Goal: Navigation & Orientation: Find specific page/section

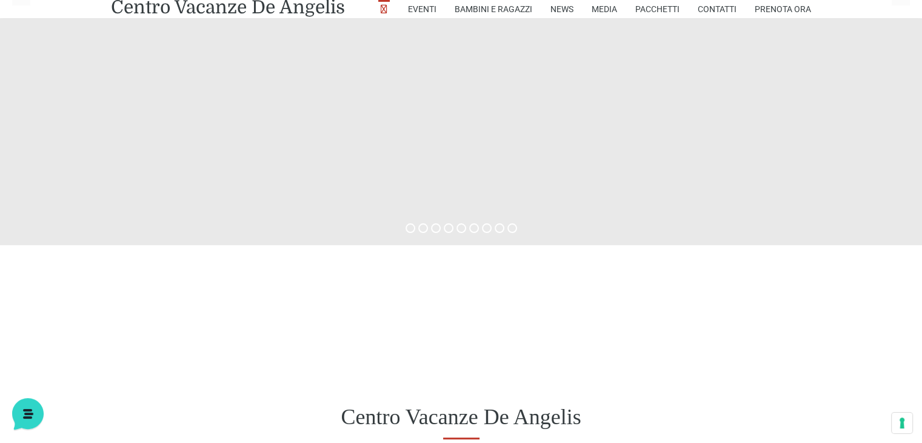
scroll to position [386, 0]
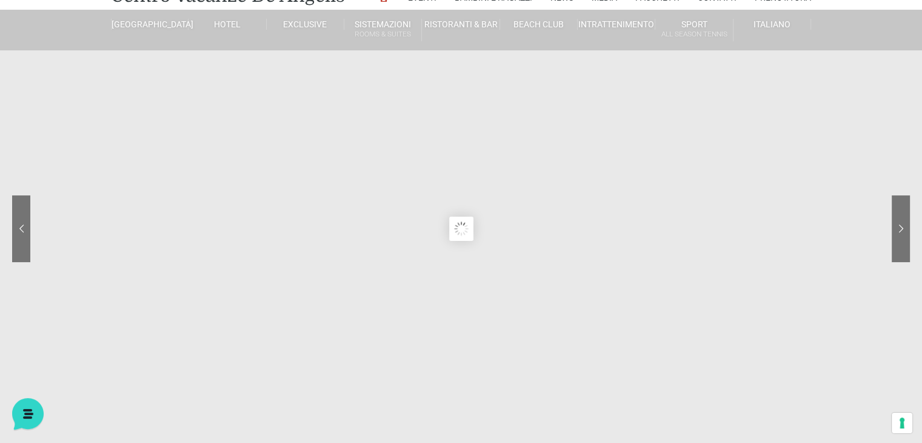
scroll to position [0, 0]
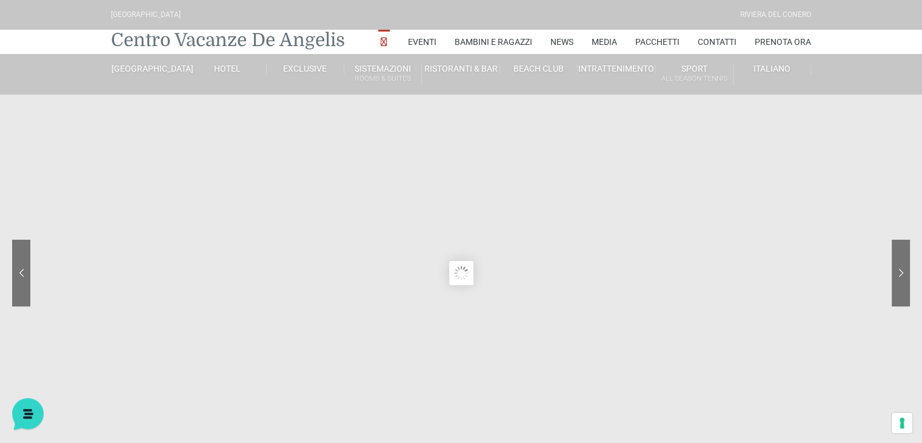
click at [141, 39] on link "Centro Vacanze De Angelis" at bounding box center [228, 40] width 234 height 24
click at [647, 42] on link "Pacchetti" at bounding box center [657, 42] width 44 height 24
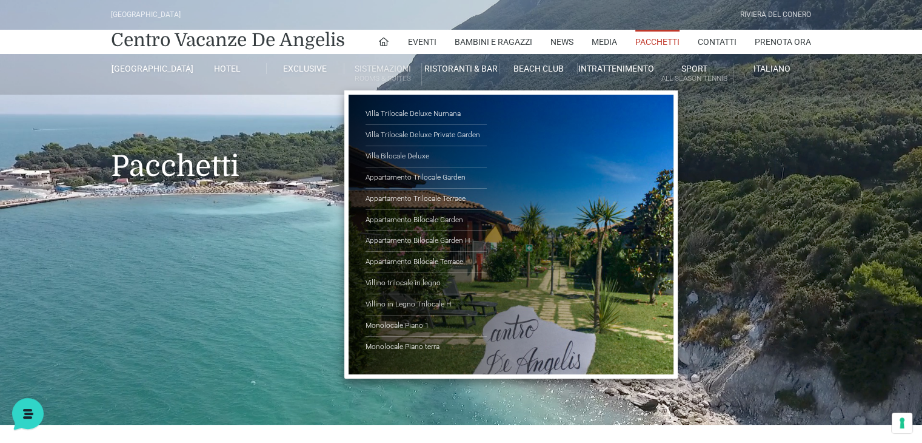
click at [371, 75] on small "Rooms & Suites" at bounding box center [382, 79] width 77 height 12
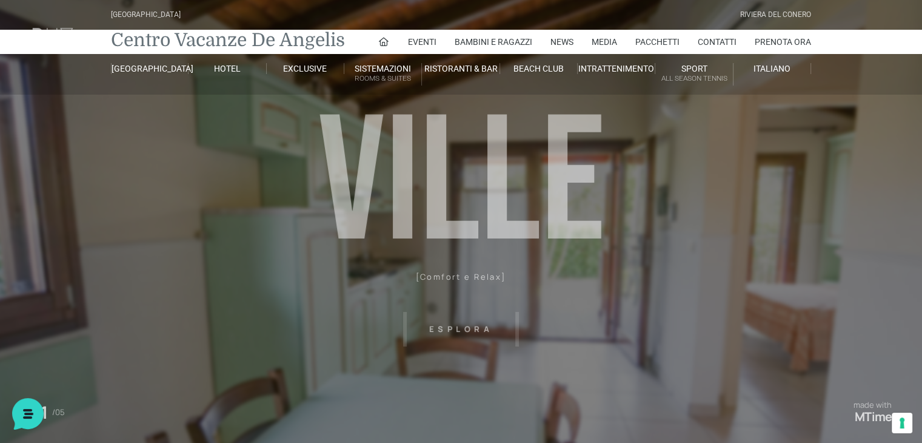
click at [146, 42] on link "Centro Vacanze De Angelis" at bounding box center [228, 40] width 234 height 24
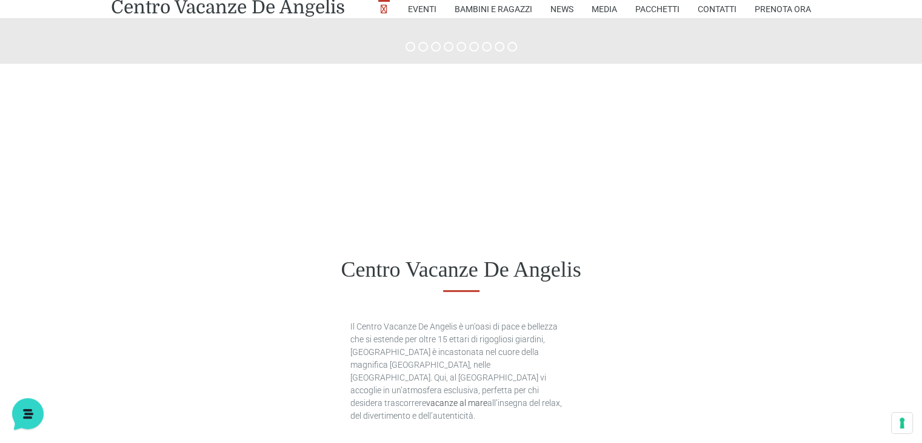
scroll to position [472, 0]
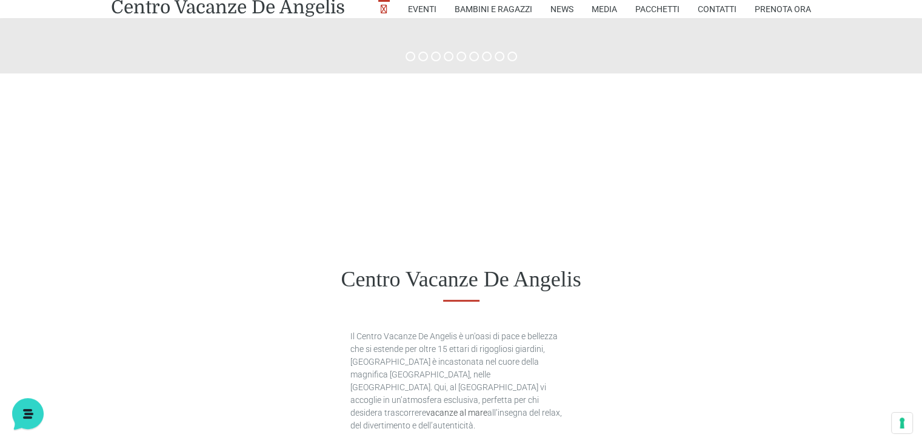
click at [423, 56] on sr7-bullet at bounding box center [423, 57] width 10 height 10
click at [433, 57] on sr7-bullet at bounding box center [436, 57] width 10 height 10
